Goal: Task Accomplishment & Management: Complete application form

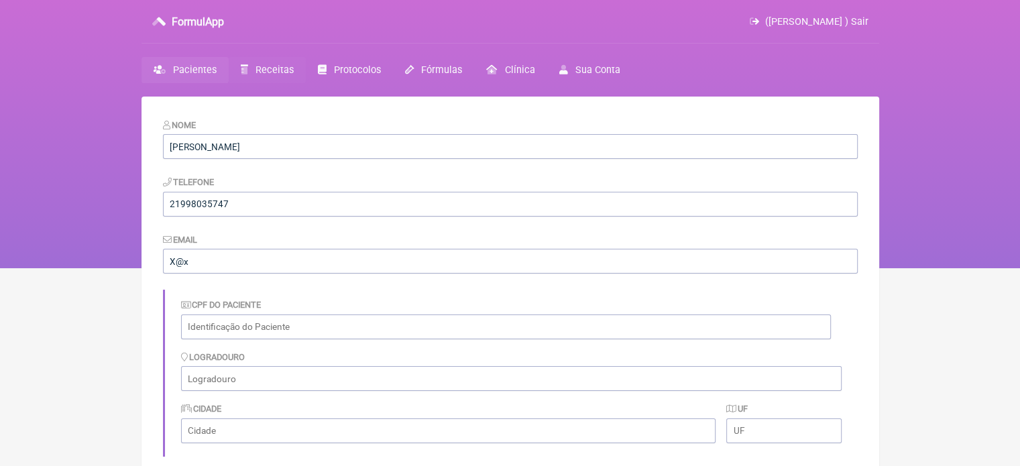
click at [261, 72] on span "Receitas" at bounding box center [275, 69] width 38 height 11
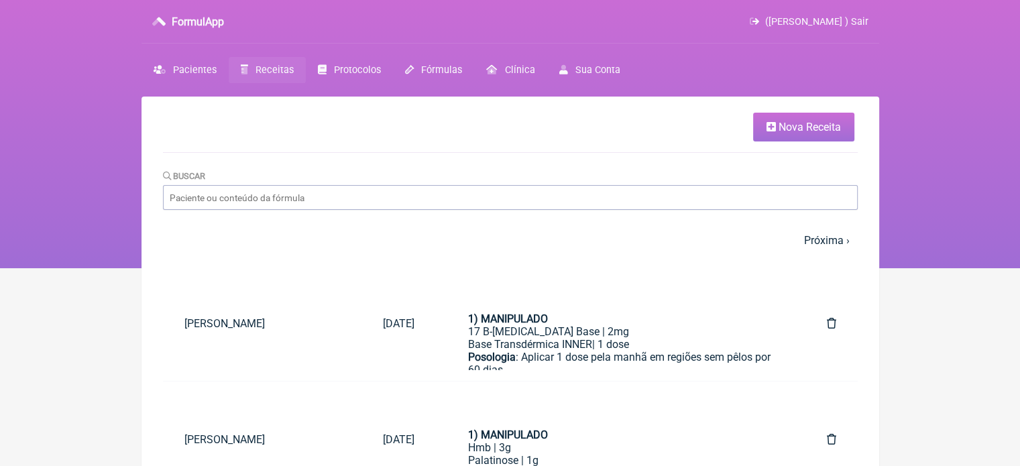
click at [765, 128] on link "Nova Receita" at bounding box center [803, 127] width 101 height 29
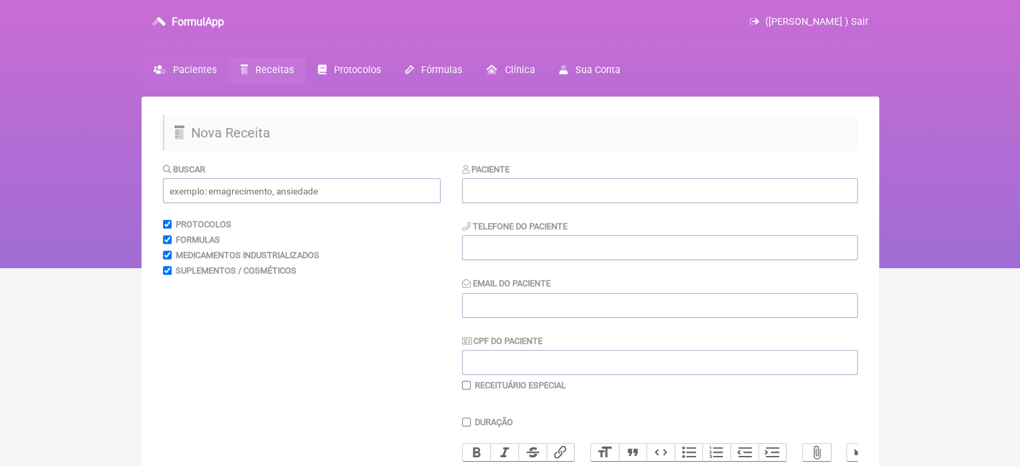
click at [203, 66] on span "Pacientes" at bounding box center [195, 69] width 44 height 11
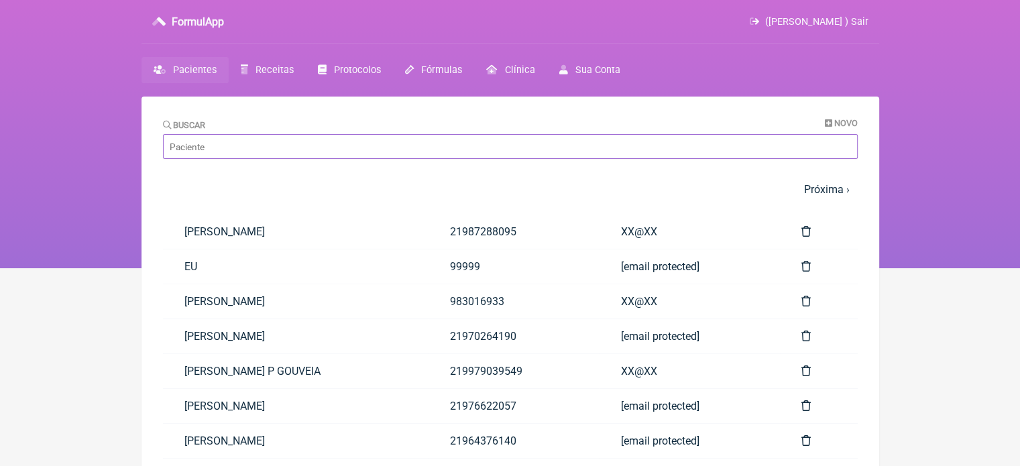
click at [231, 153] on input "Buscar" at bounding box center [510, 146] width 695 height 25
paste input "[PERSON_NAME]"
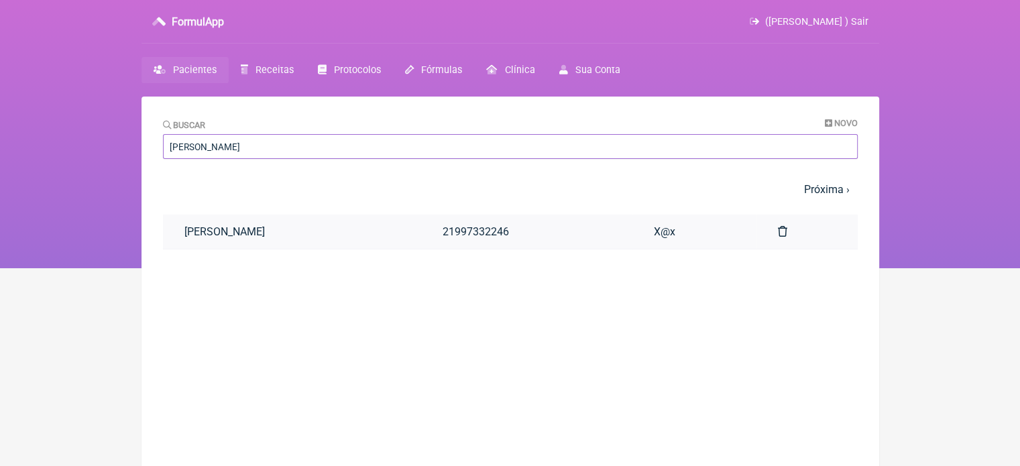
type input "[PERSON_NAME]"
click at [263, 227] on link "[PERSON_NAME]" at bounding box center [292, 232] width 259 height 34
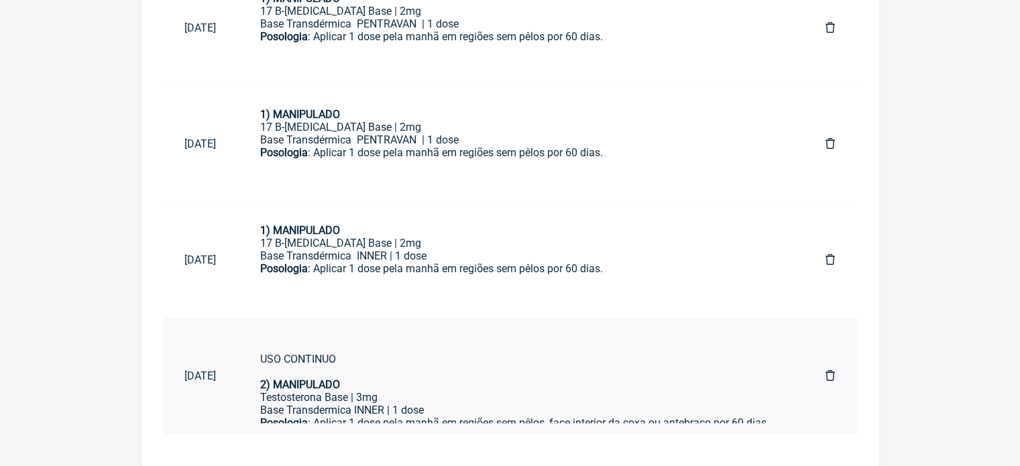
scroll to position [72, 0]
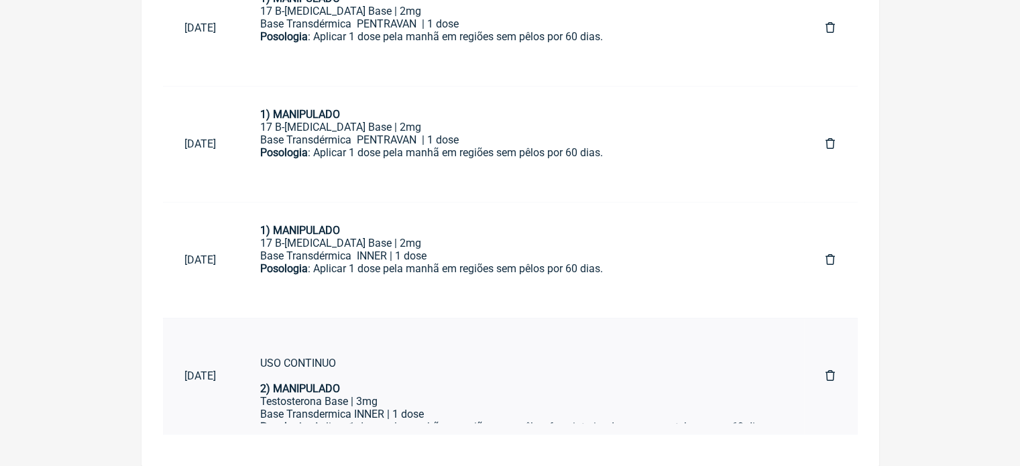
click at [483, 380] on div "Posologia : Aplicar 1 dose pela manhã em regiões sem pêlos por 60 dias. USO CON…" at bounding box center [521, 350] width 522 height 89
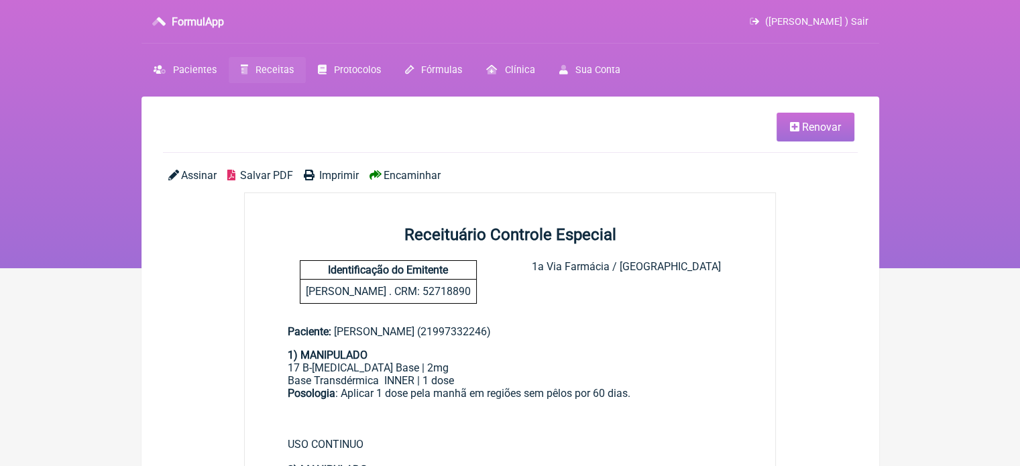
click at [822, 123] on span "Renovar" at bounding box center [821, 127] width 39 height 13
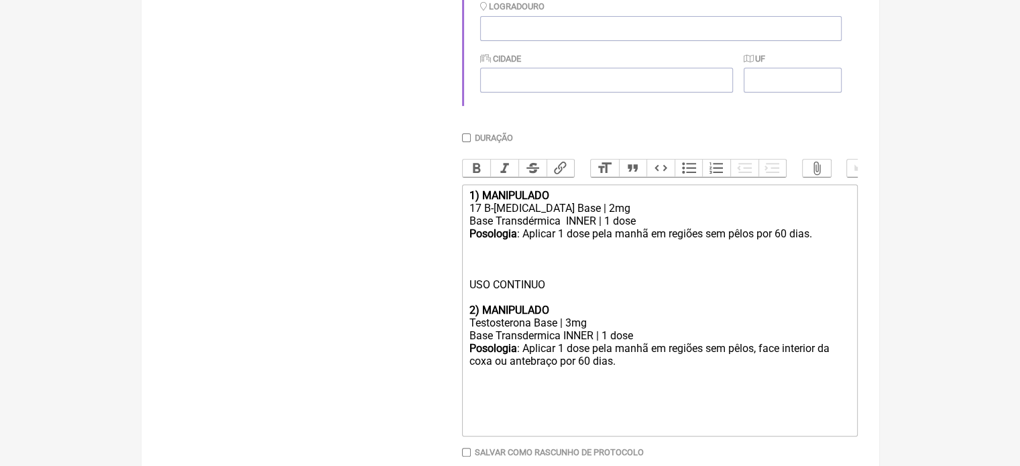
scroll to position [532, 0]
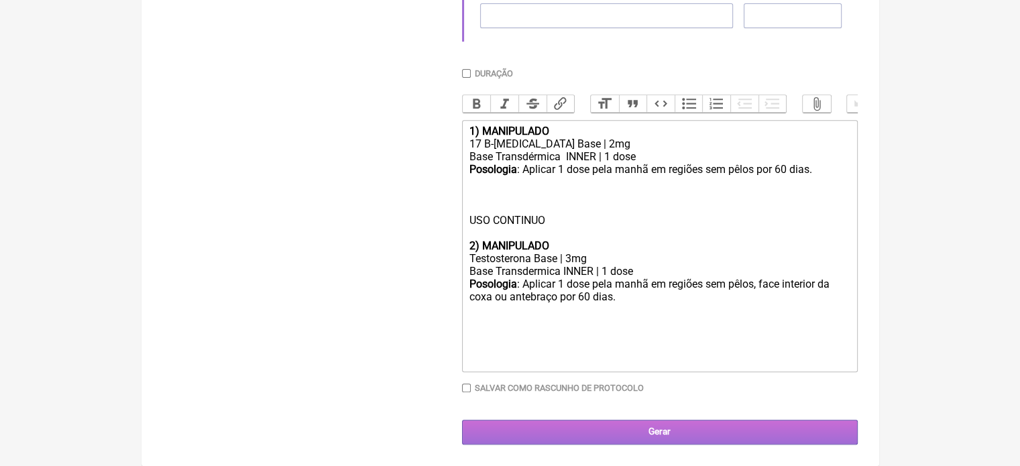
click at [624, 431] on input "Gerar" at bounding box center [660, 432] width 396 height 25
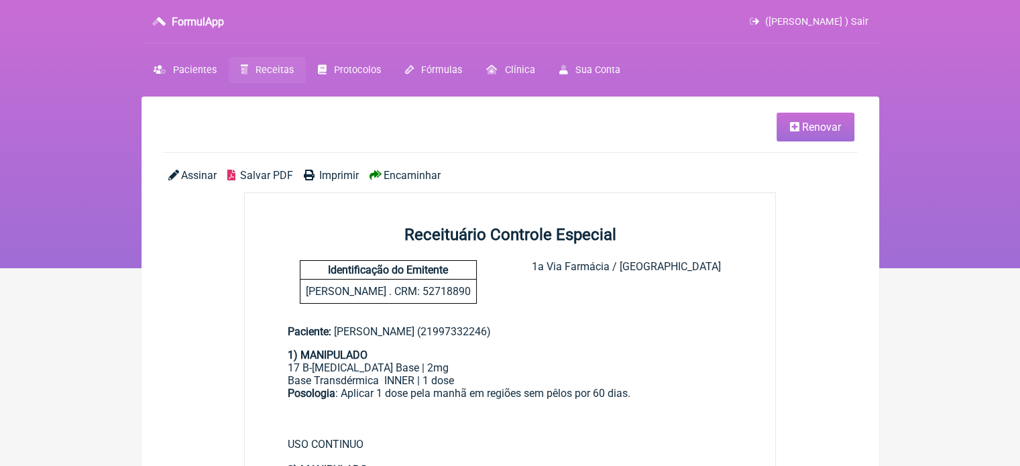
click at [337, 175] on span "Imprimir" at bounding box center [339, 175] width 40 height 13
click at [331, 175] on span "Imprimir" at bounding box center [339, 175] width 40 height 13
click at [261, 66] on span "Receitas" at bounding box center [275, 69] width 38 height 11
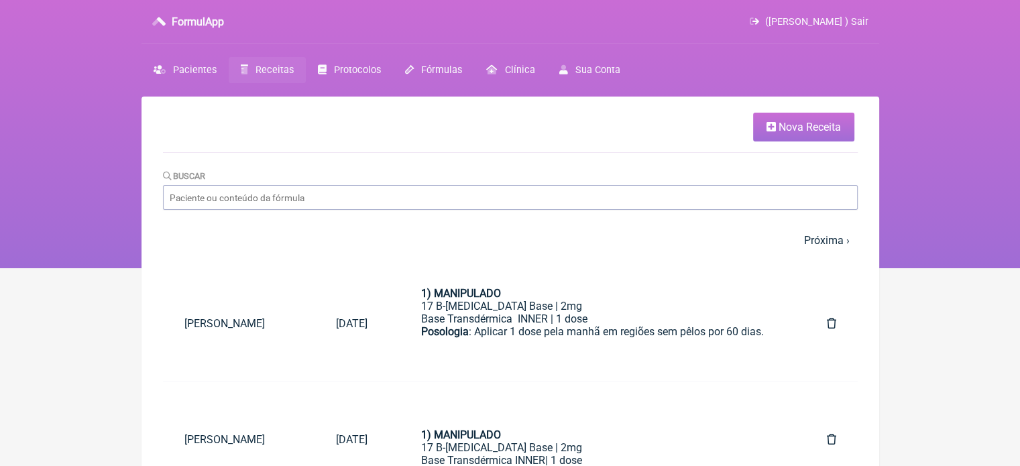
click at [779, 134] on link "Nova Receita" at bounding box center [803, 127] width 101 height 29
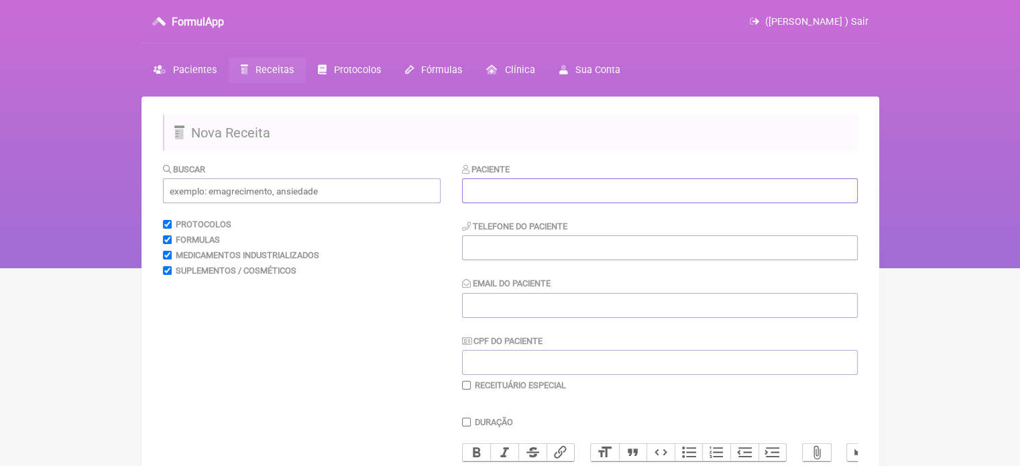
click at [535, 193] on input "text" at bounding box center [660, 190] width 396 height 25
paste input "GABRIELLA MARIA MOREIRA VITA"
type input "GABRIELLA MARIA MOREIRA VITA"
click at [499, 247] on input "tel" at bounding box center [660, 247] width 396 height 25
type input "21967118910"
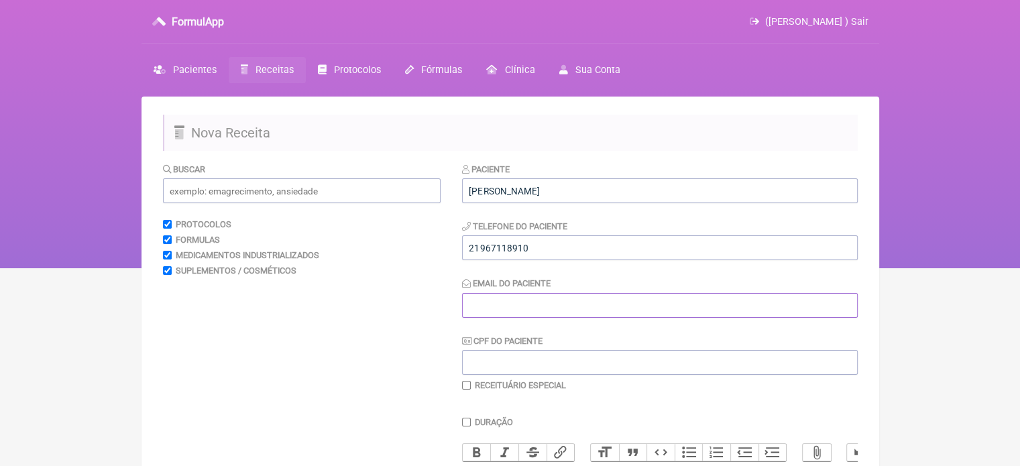
click at [494, 308] on input "Email do Paciente" at bounding box center [660, 305] width 396 height 25
type input "X@X"
click at [298, 189] on input "text" at bounding box center [302, 190] width 278 height 25
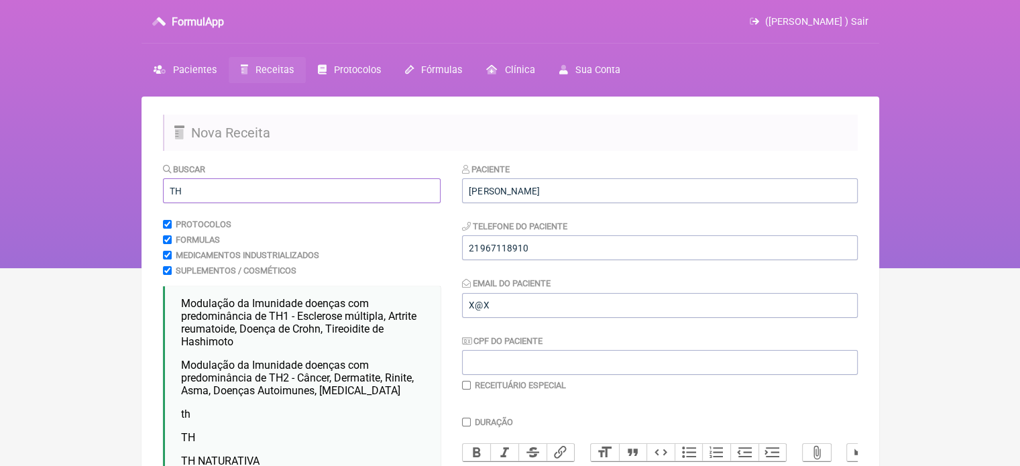
drag, startPoint x: 223, startPoint y: 187, endPoint x: 139, endPoint y: 187, distance: 83.2
click at [139, 187] on div "FormulApp (Flavio Caldas Caetano ) Sair Pacientes Receitas Protocolos Fórmulas …" at bounding box center [510, 134] width 1020 height 268
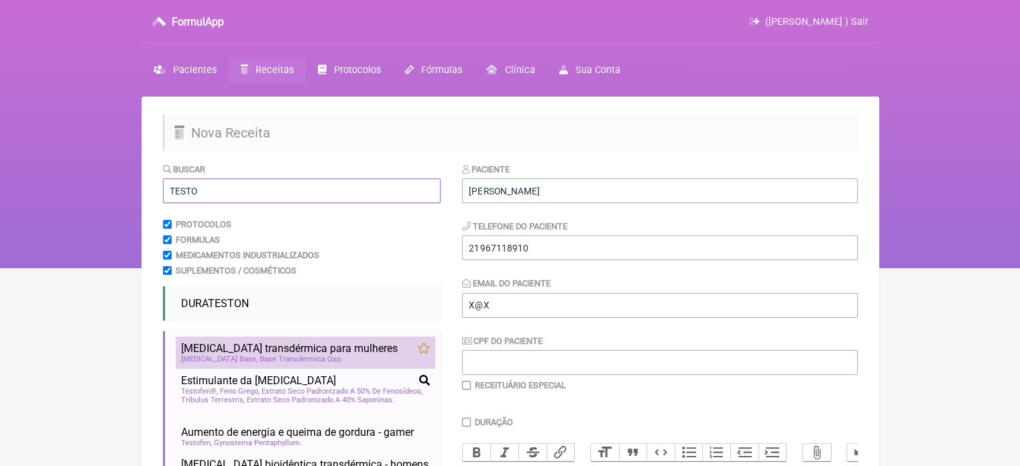
type input "TESTO"
click at [266, 344] on span "Testosterona transdérmica para mulheres" at bounding box center [289, 348] width 217 height 13
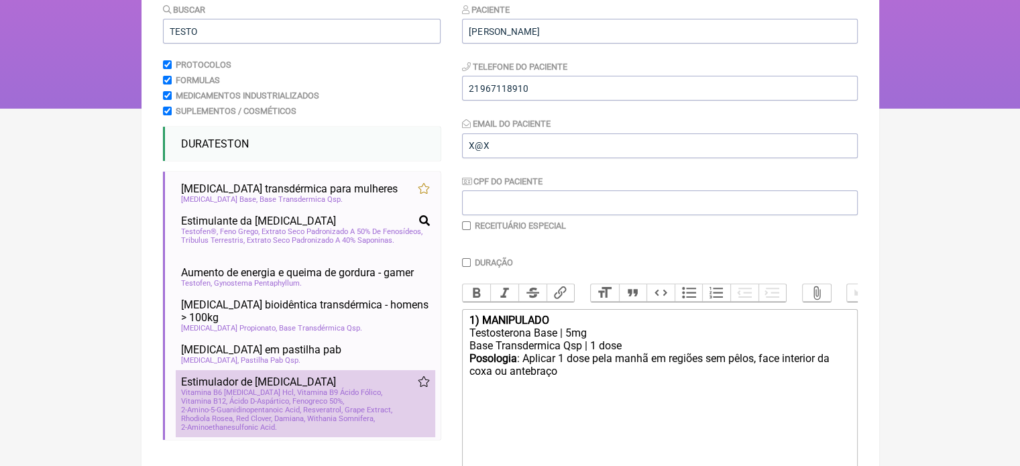
scroll to position [268, 0]
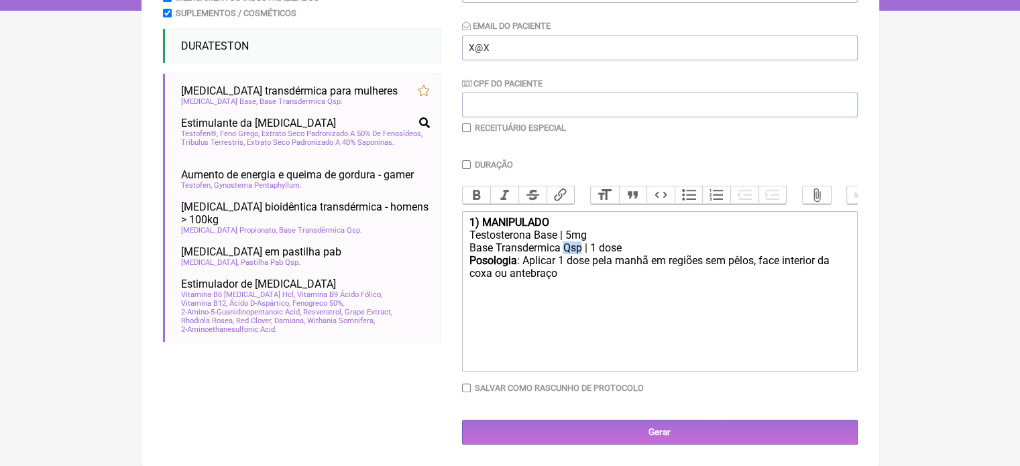
drag, startPoint x: 579, startPoint y: 247, endPoint x: 562, endPoint y: 249, distance: 17.6
click at [562, 249] on div "Base Transdermica Qsp | 1 dose" at bounding box center [659, 247] width 381 height 13
type trix-editor "<div><strong>1) MANIPULADO</strong></div><div>Testosterona Base | 5mg</div><div…"
click at [465, 123] on input "checkbox" at bounding box center [466, 127] width 9 height 9
checkbox input "true"
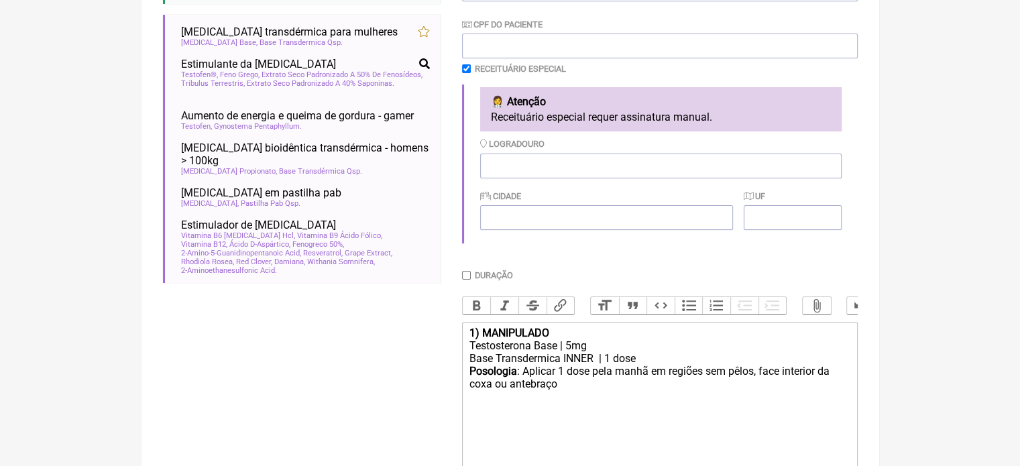
scroll to position [402, 0]
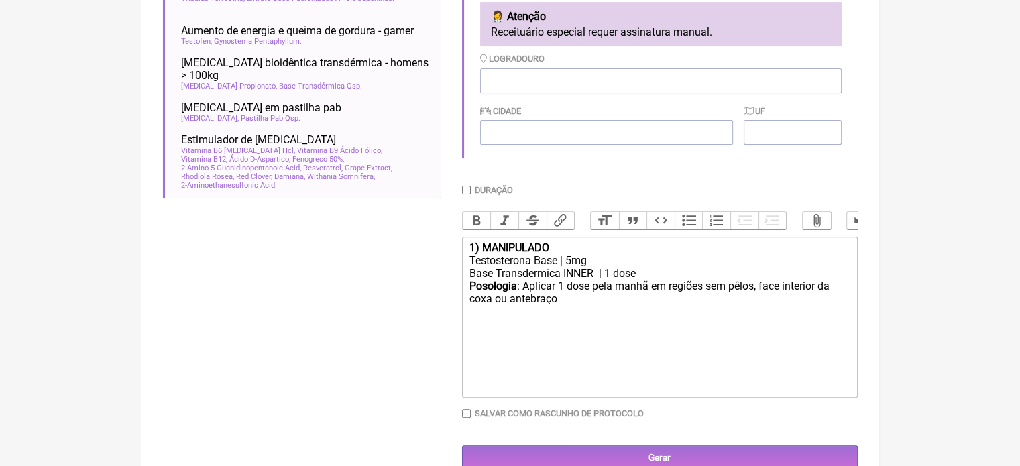
click at [464, 190] on input "Duração" at bounding box center [466, 190] width 9 height 9
checkbox input "true"
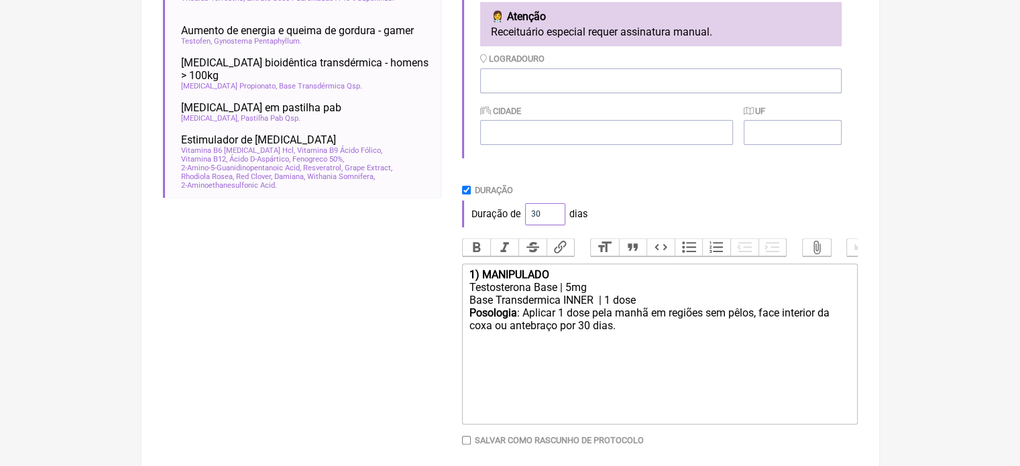
drag, startPoint x: 539, startPoint y: 219, endPoint x: 516, endPoint y: 218, distance: 22.8
click at [516, 218] on div "Duração de 30 dias" at bounding box center [660, 214] width 396 height 27
type input "60"
click at [565, 294] on div "Testosterona Base | 5mg" at bounding box center [659, 287] width 381 height 13
type trix-editor "<div><strong>1) MANIPULADO</strong></div><div>Testosterona Base | 3mg</div><div…"
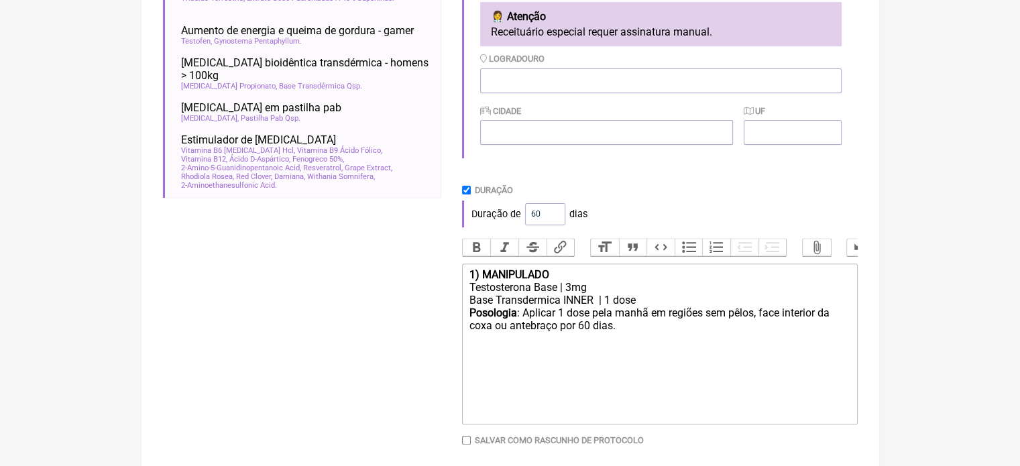
click at [699, 376] on trix-editor "1) MANIPULADO Testosterona Base | 3mg Base Transdermica INNER | 1 dose Posologi…" at bounding box center [660, 344] width 396 height 161
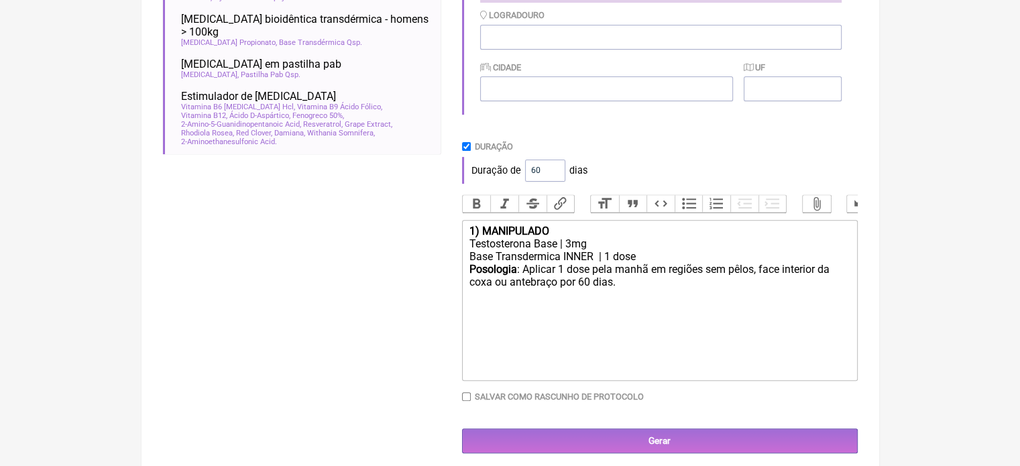
scroll to position [467, 0]
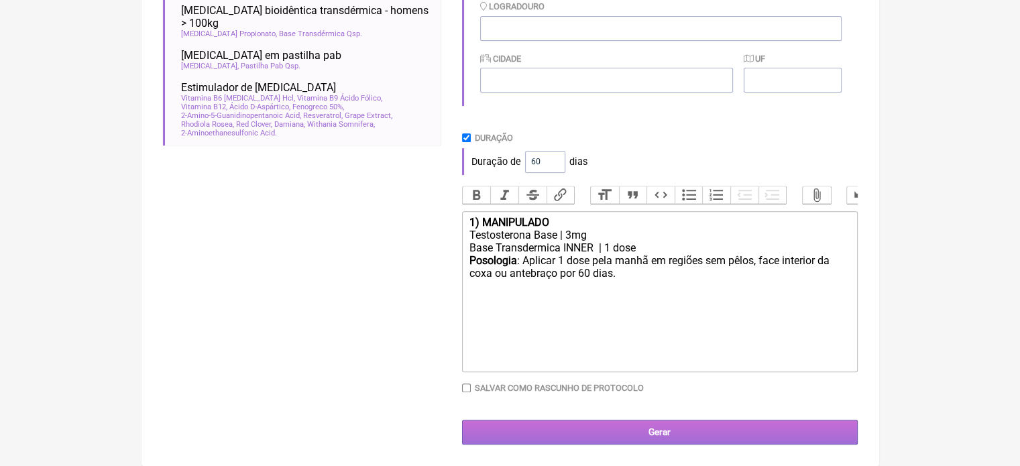
click at [676, 429] on input "Gerar" at bounding box center [660, 432] width 396 height 25
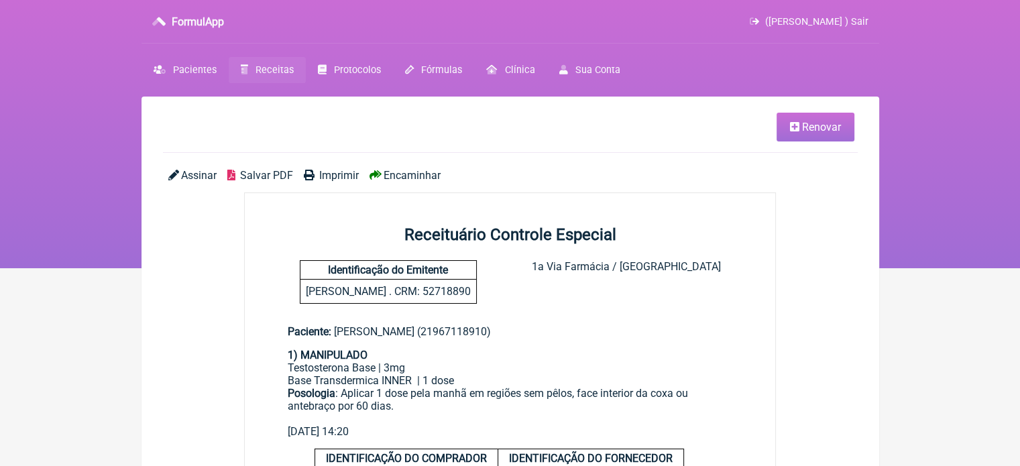
click at [329, 178] on span "Imprimir" at bounding box center [339, 175] width 40 height 13
